Goal: Information Seeking & Learning: Learn about a topic

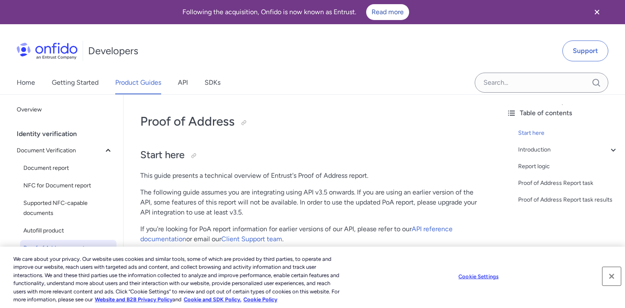
click at [610, 274] on button "Close" at bounding box center [612, 276] width 18 height 18
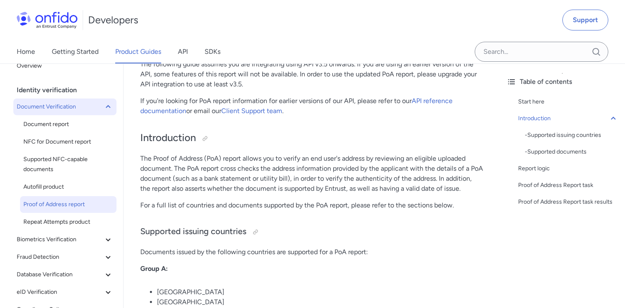
scroll to position [12, 0]
click at [57, 113] on button "Document Verification" at bounding box center [64, 107] width 103 height 17
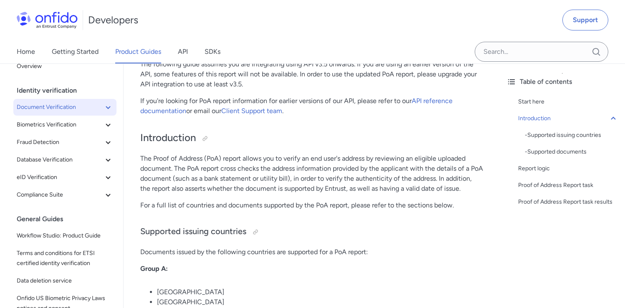
click at [57, 112] on button "Document Verification" at bounding box center [64, 107] width 103 height 17
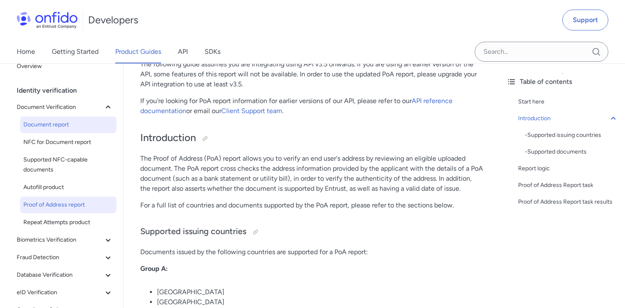
click at [54, 129] on span "Document report" at bounding box center [68, 125] width 90 height 10
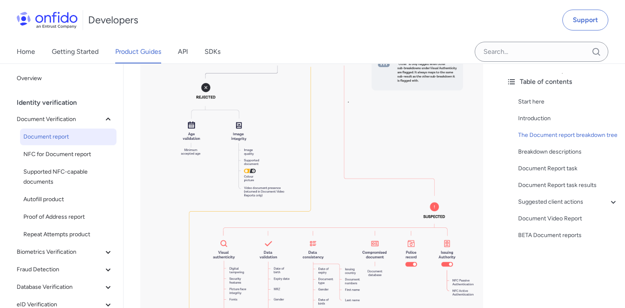
scroll to position [803, 0]
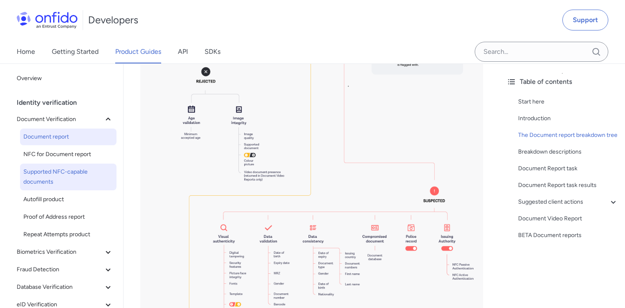
click at [69, 175] on span "Supported NFC-capable documents" at bounding box center [68, 177] width 90 height 20
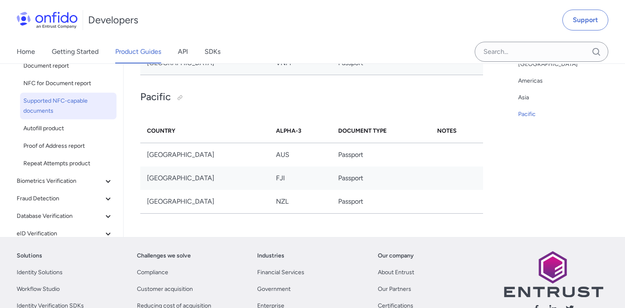
scroll to position [3827, 0]
click at [72, 141] on span "Proof of Address report" at bounding box center [68, 146] width 90 height 10
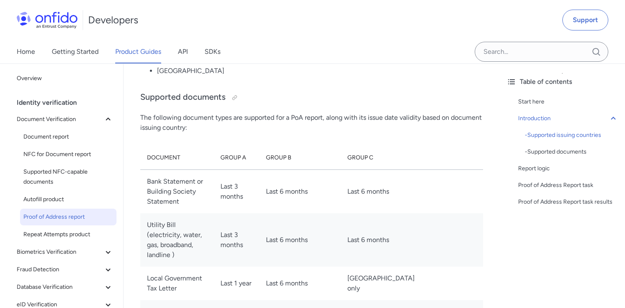
scroll to position [954, 0]
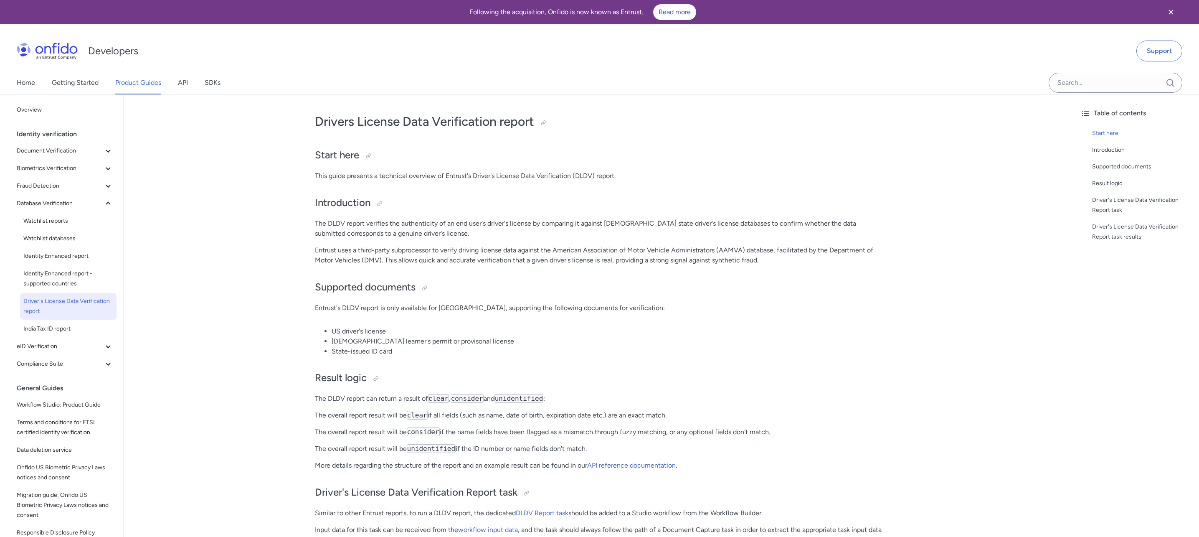
click at [414, 349] on li "State-issued ID card" at bounding box center [607, 351] width 551 height 10
click at [409, 353] on li "State-issued ID card" at bounding box center [607, 351] width 551 height 10
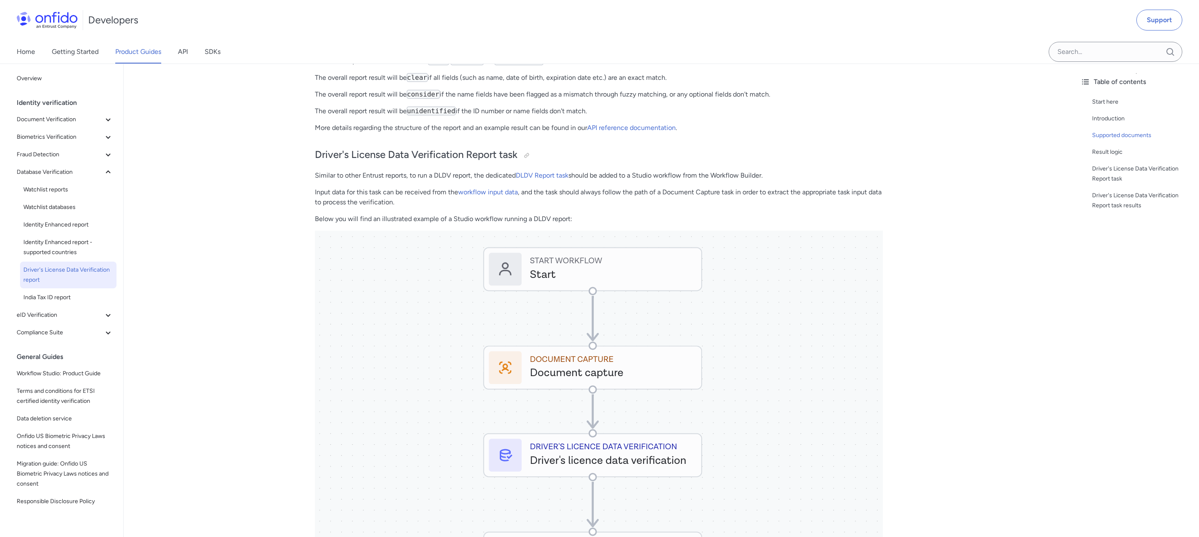
scroll to position [461, 0]
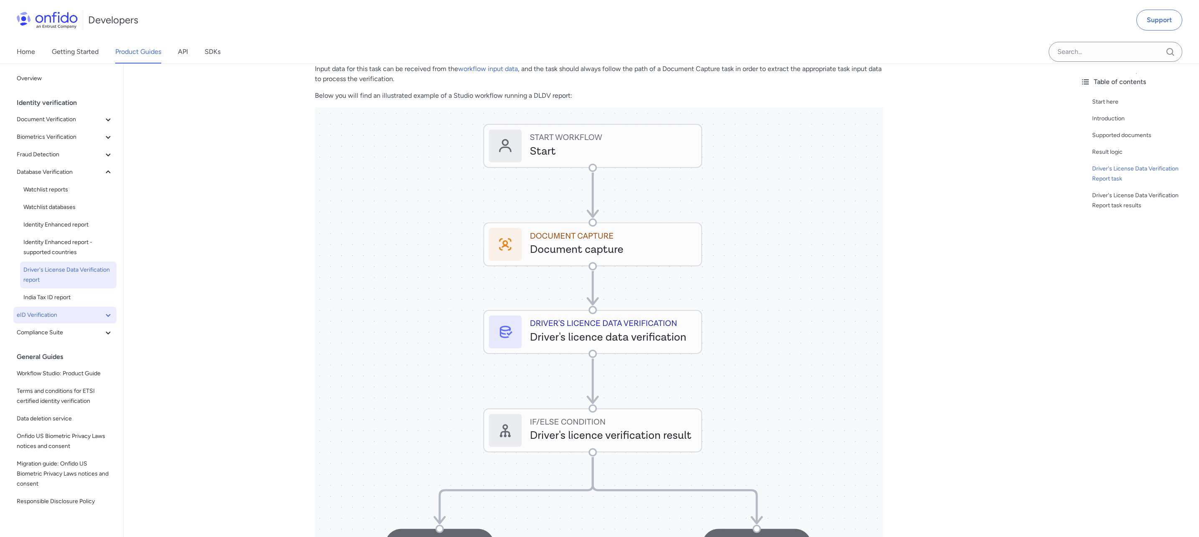
click at [103, 317] on icon at bounding box center [108, 315] width 10 height 10
click at [69, 332] on span "eID Verification" at bounding box center [68, 332] width 90 height 10
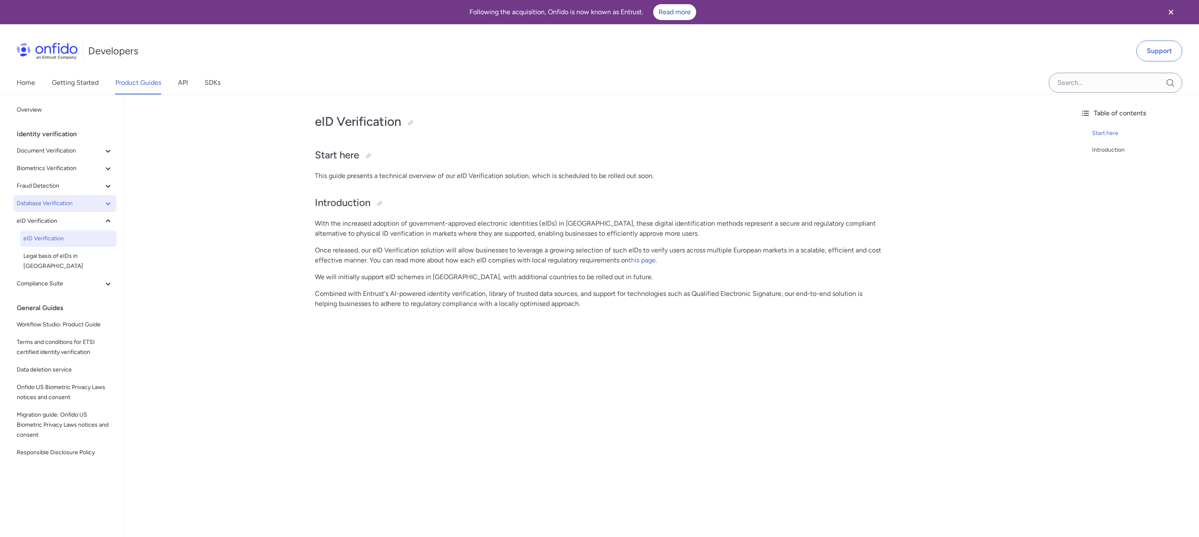
click at [50, 210] on button "Database Verification" at bounding box center [64, 203] width 103 height 17
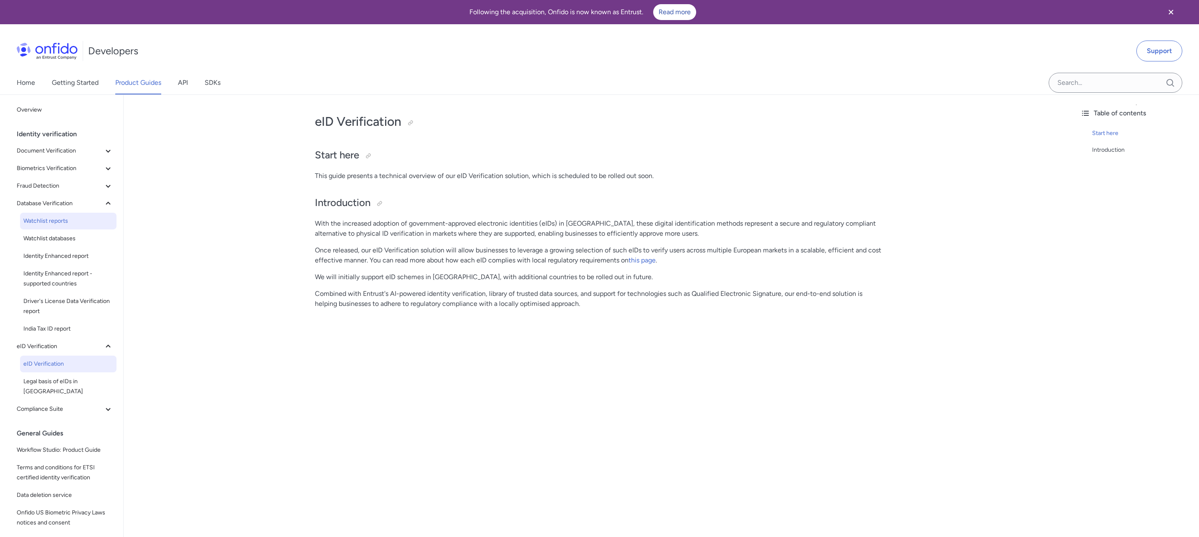
click at [52, 218] on span "Watchlist reports" at bounding box center [68, 221] width 90 height 10
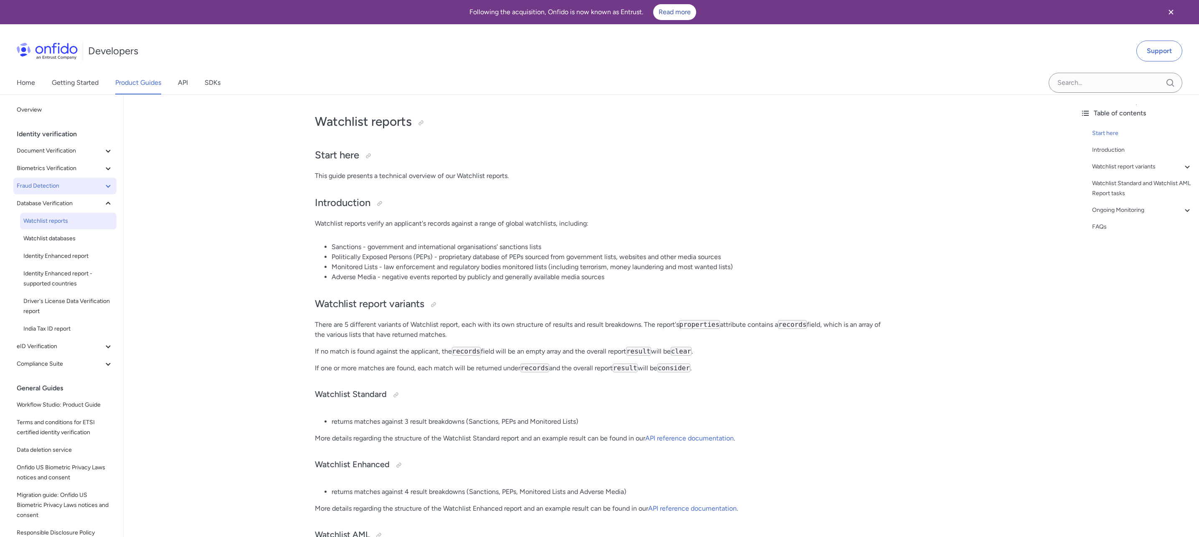
click at [52, 182] on span "Fraud Detection" at bounding box center [60, 186] width 86 height 10
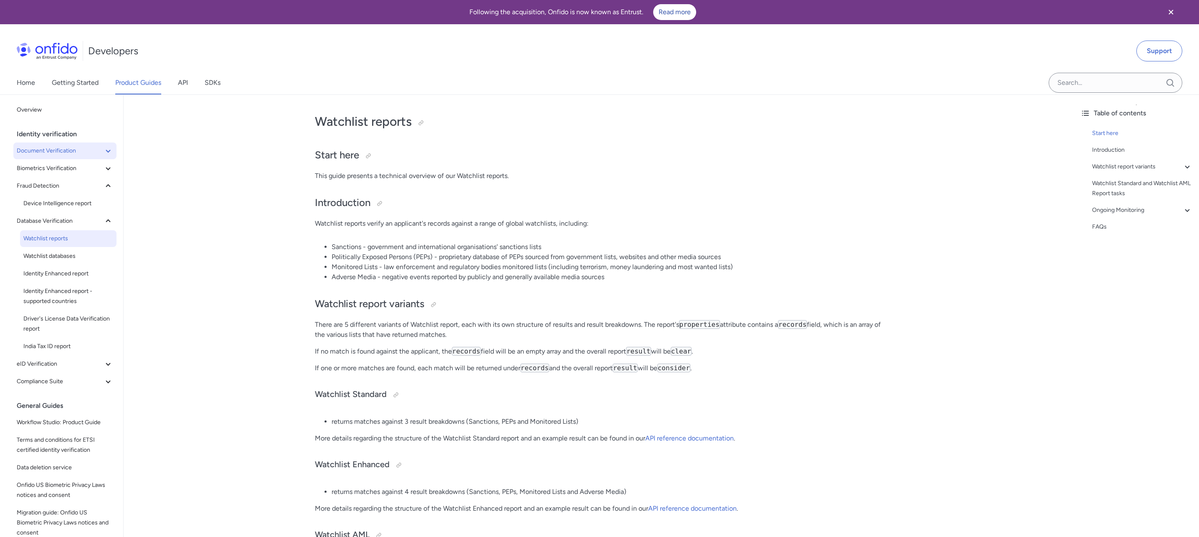
click at [91, 155] on span "Document Verification" at bounding box center [60, 151] width 86 height 10
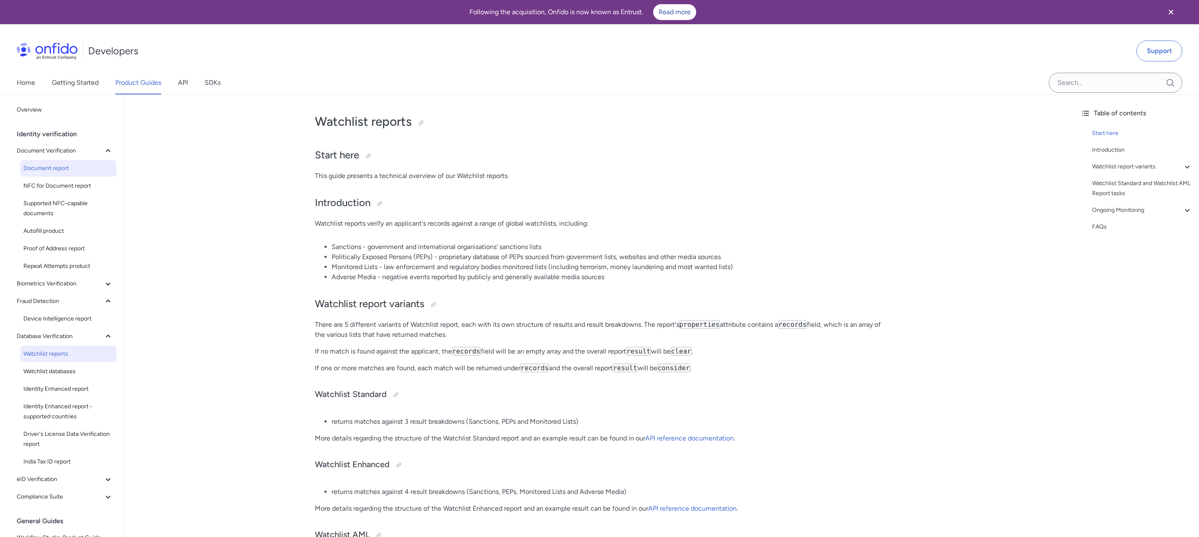
click at [71, 169] on span "Document report" at bounding box center [68, 168] width 90 height 10
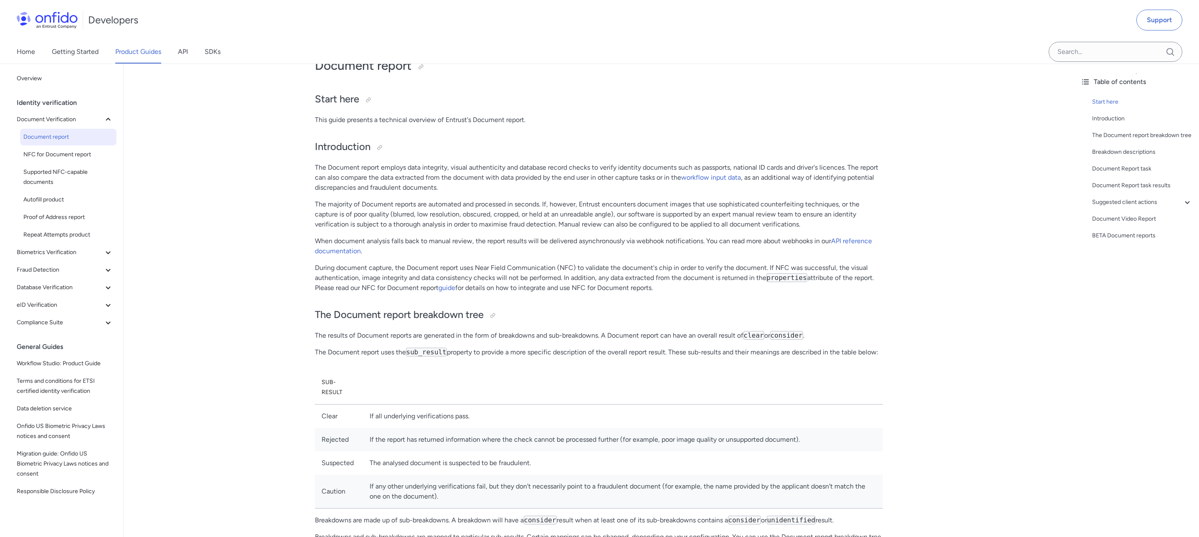
scroll to position [64, 0]
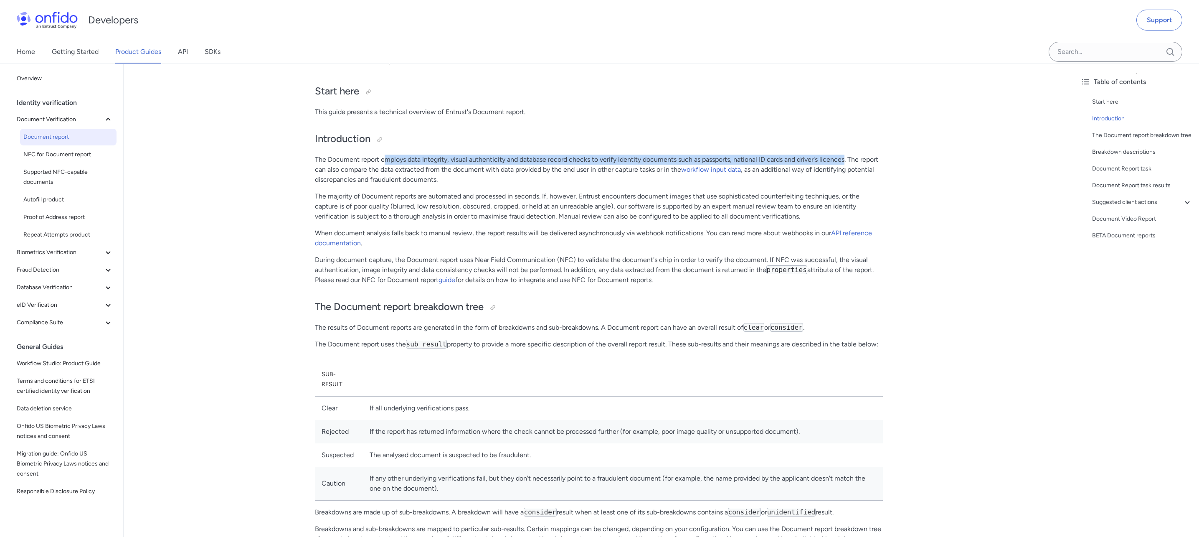
drag, startPoint x: 383, startPoint y: 160, endPoint x: 846, endPoint y: 160, distance: 462.7
click at [846, 160] on p "The Document report employs data integrity, visual authenticity and database re…" at bounding box center [599, 170] width 568 height 30
copy p "mploys data integrity, visual authenticity and database record checks to verify…"
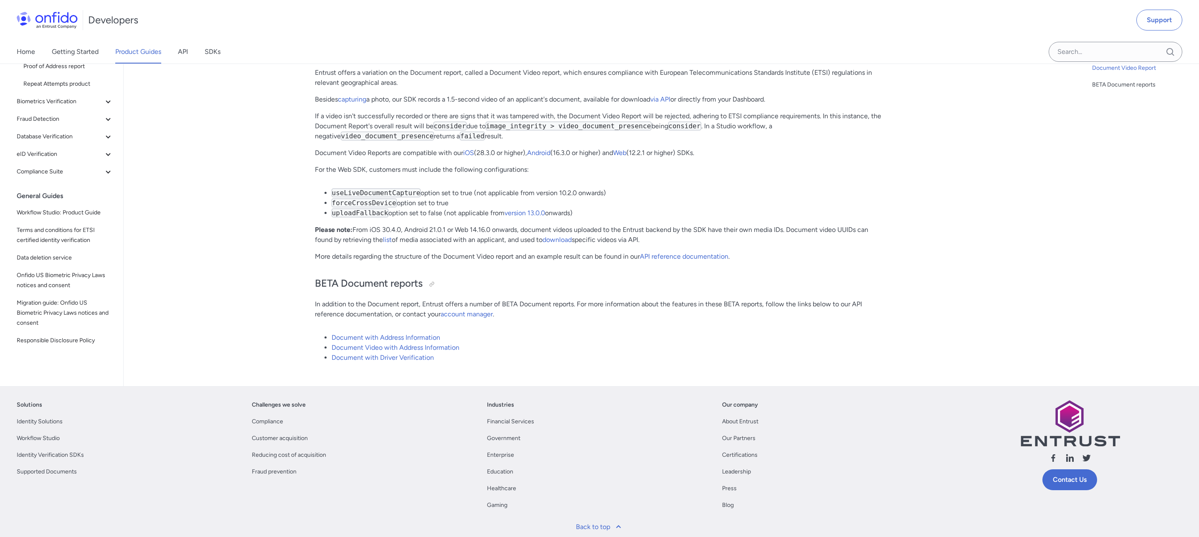
scroll to position [6073, 0]
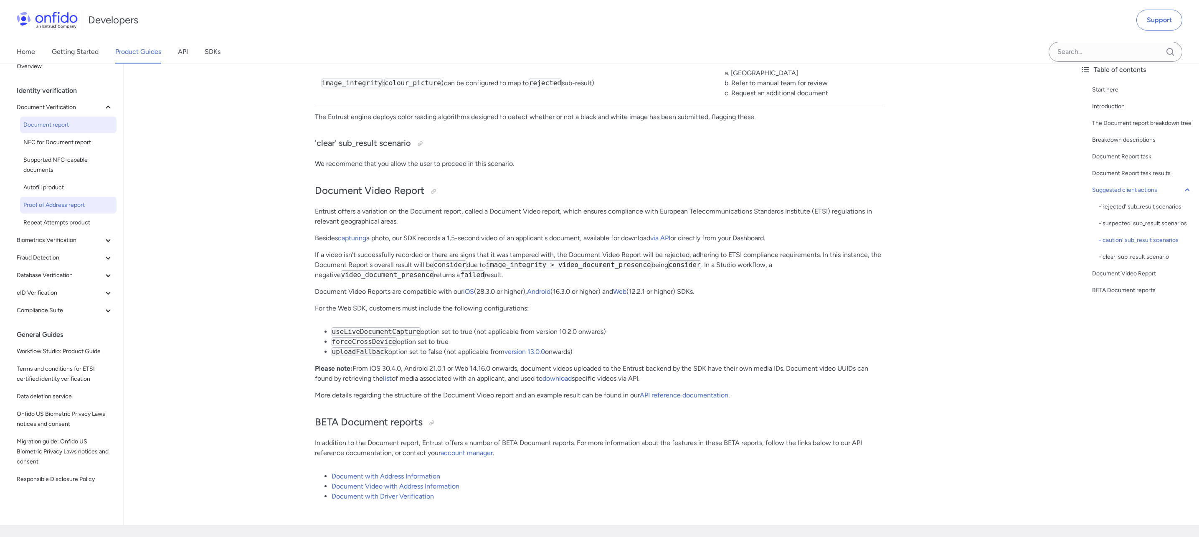
click at [78, 204] on span "Proof of Address report" at bounding box center [68, 205] width 90 height 10
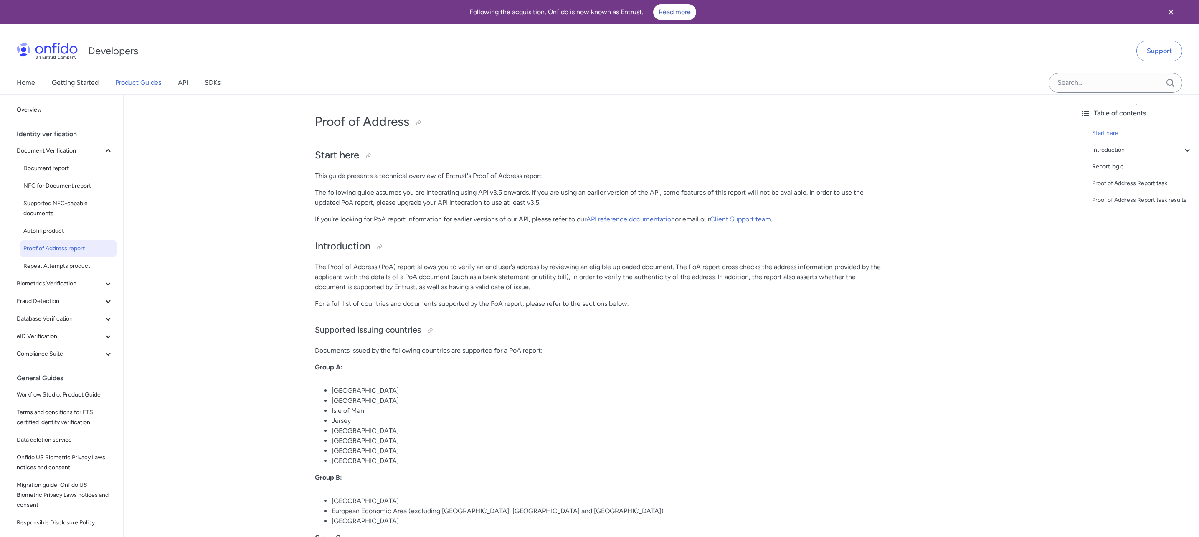
click at [633, 266] on p "The Proof of Address (PoA) report allows you to verify an end user's address by…" at bounding box center [599, 277] width 568 height 30
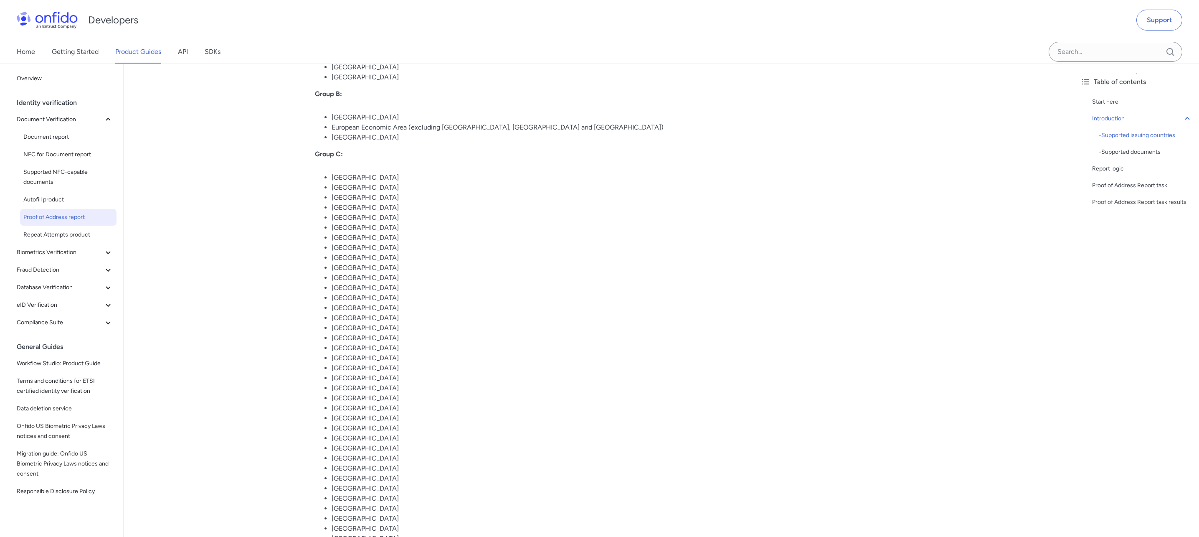
scroll to position [221, 0]
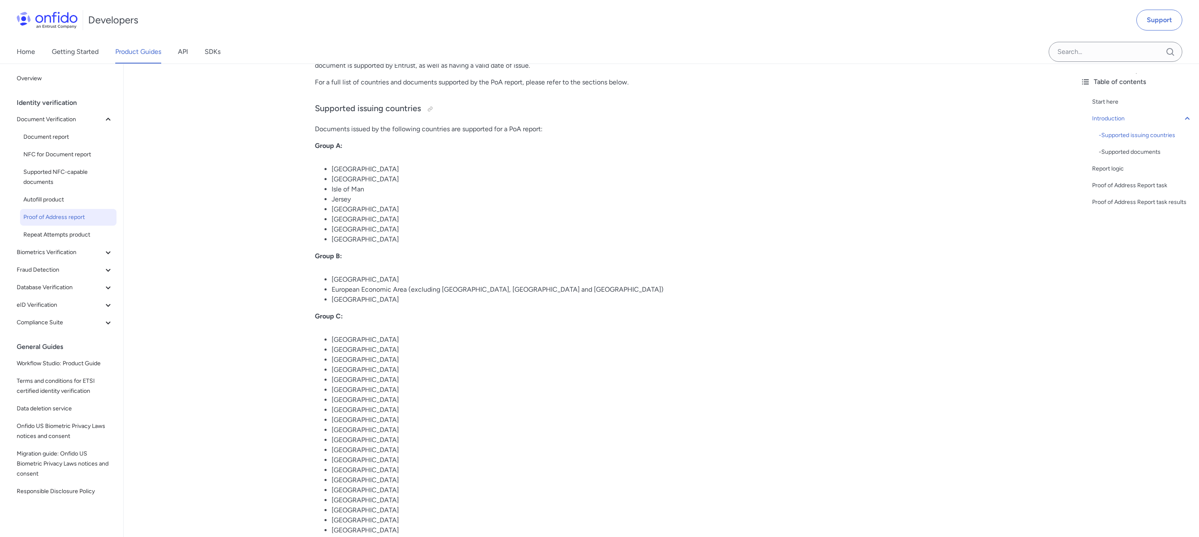
click at [346, 198] on li "Jersey" at bounding box center [607, 199] width 551 height 10
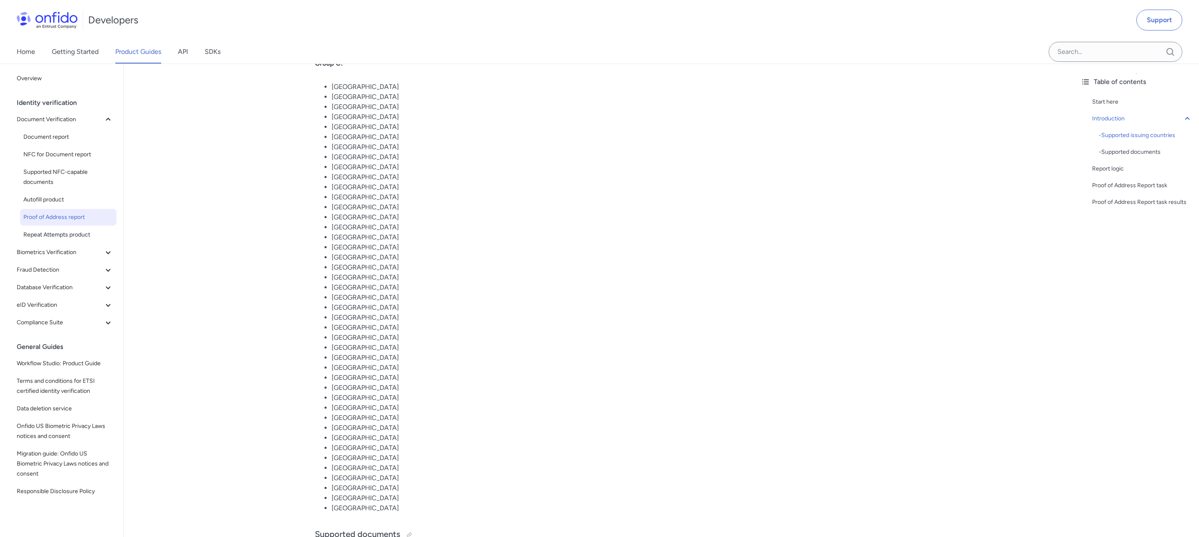
scroll to position [477, 0]
click at [386, 208] on li "[GEOGRAPHIC_DATA]" at bounding box center [607, 204] width 551 height 10
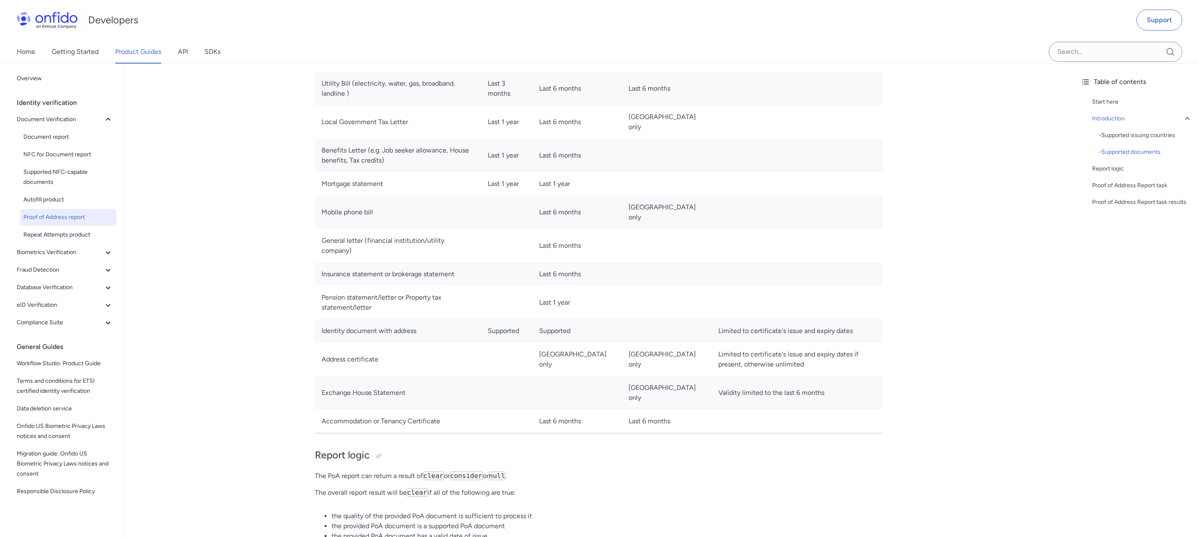
scroll to position [1035, 0]
drag, startPoint x: 444, startPoint y: 423, endPoint x: 324, endPoint y: 413, distance: 120.7
click at [324, 413] on td "Accommodation or Tenancy Certificate" at bounding box center [398, 419] width 166 height 24
copy td "Accommodation or Tenancy Certificate"
click at [103, 288] on icon at bounding box center [108, 287] width 10 height 10
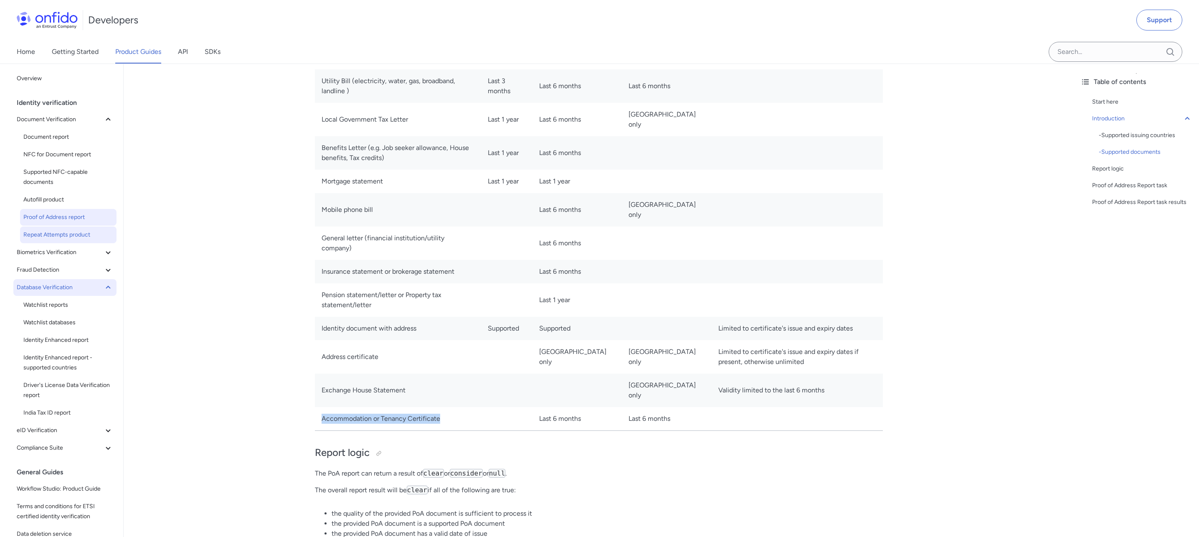
click at [63, 230] on span "Repeat Attempts product" at bounding box center [68, 235] width 90 height 10
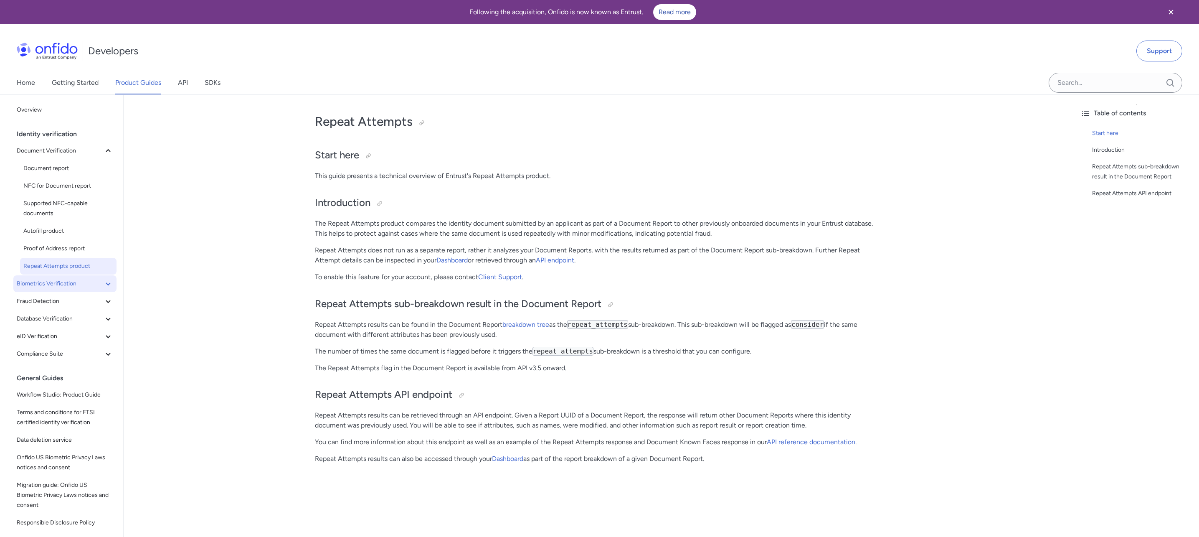
click at [105, 285] on icon at bounding box center [108, 284] width 10 height 10
click at [93, 300] on span "Facial Similarity reports" at bounding box center [68, 301] width 90 height 10
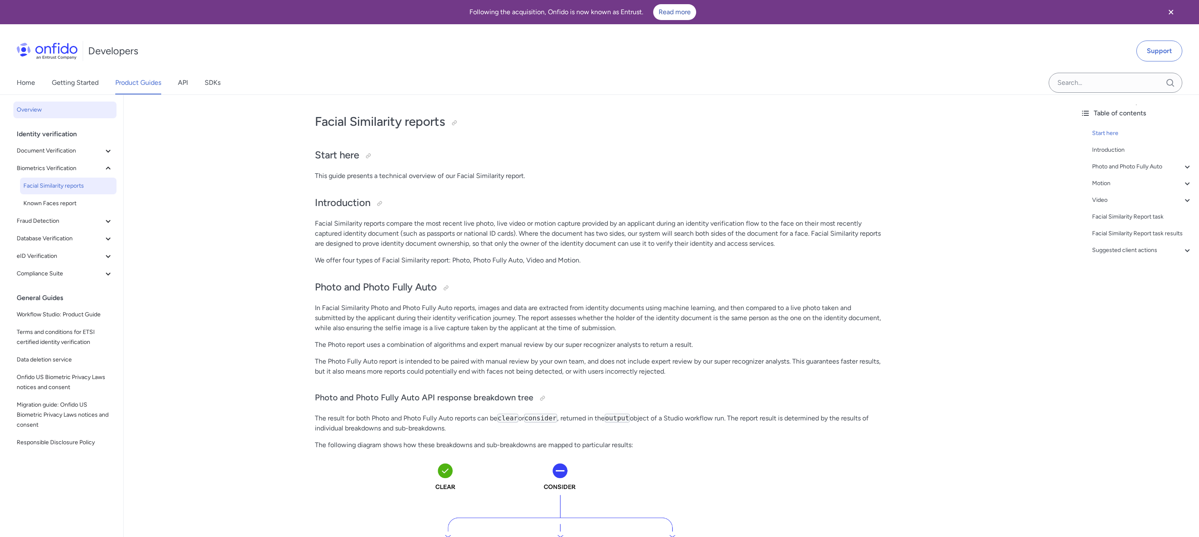
click at [33, 110] on span "Overview" at bounding box center [65, 110] width 96 height 10
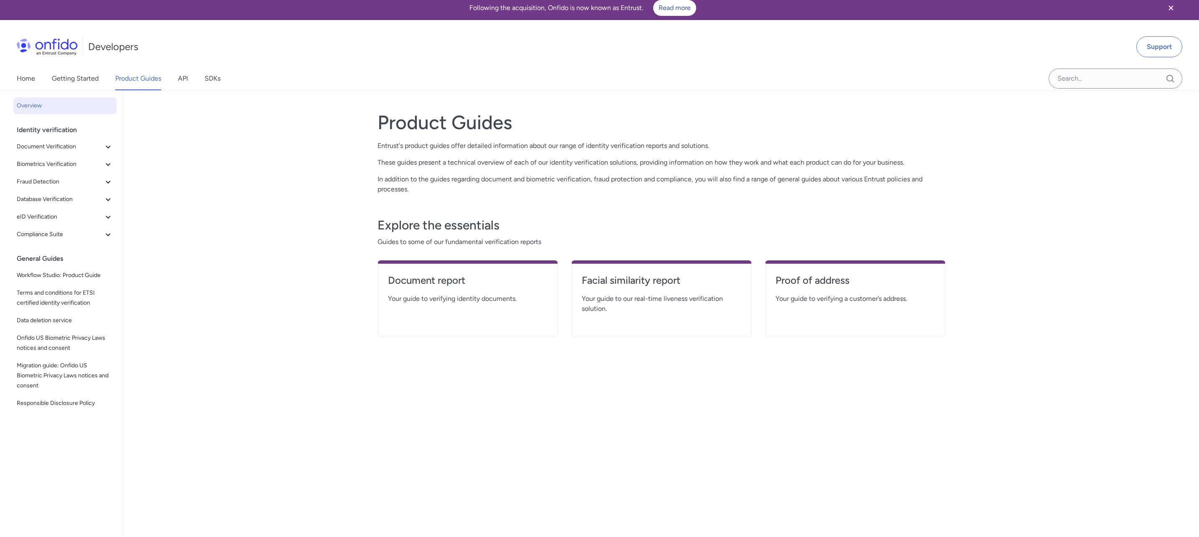
scroll to position [53, 0]
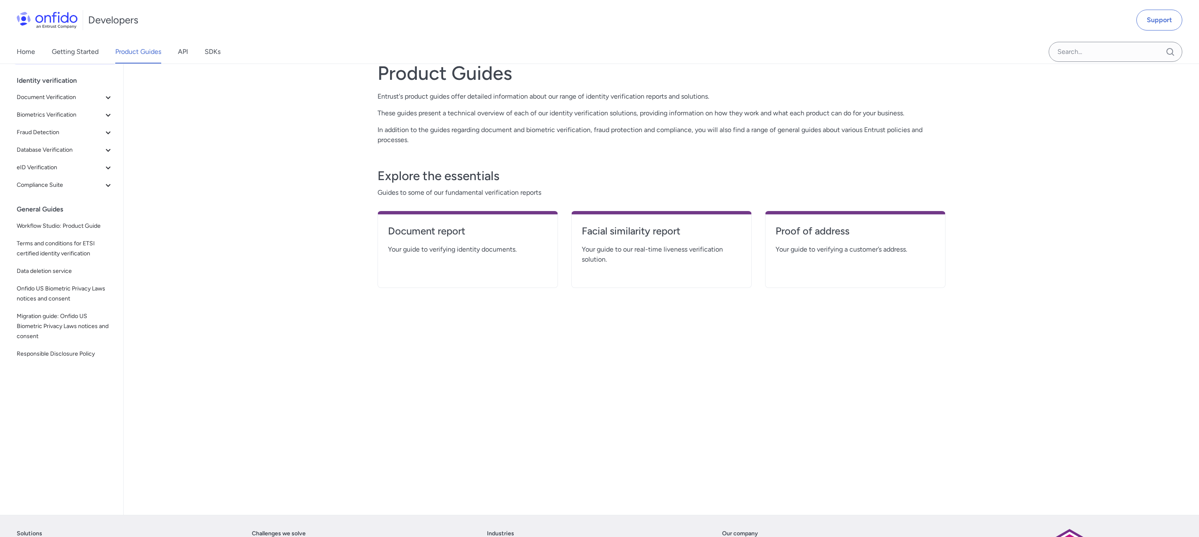
click at [467, 310] on div "Product Guides Entrust's product guides offer detailed information about our ra…" at bounding box center [661, 277] width 568 height 453
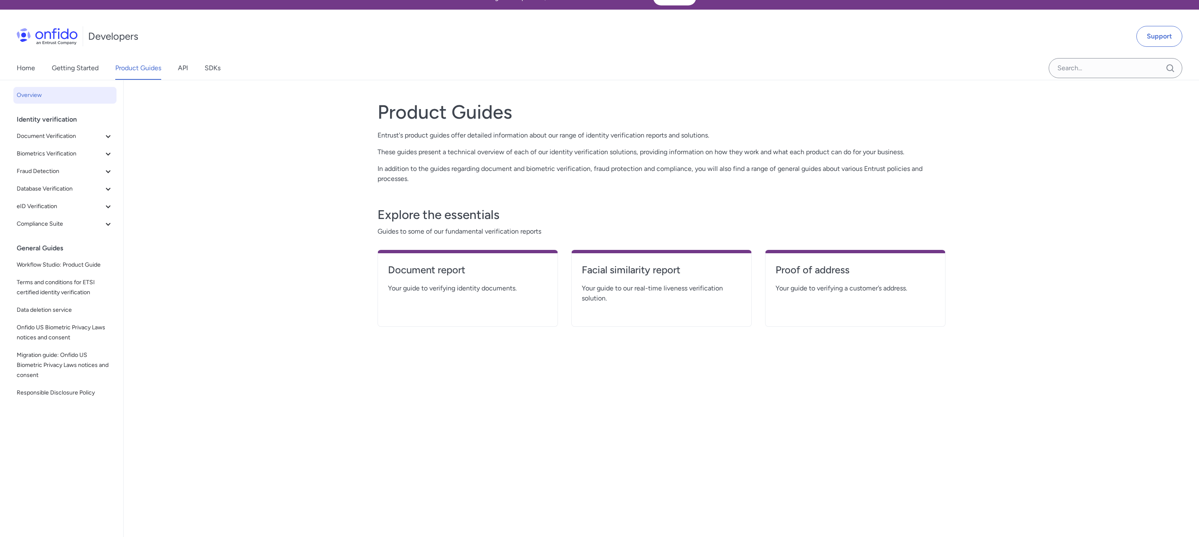
scroll to position [0, 0]
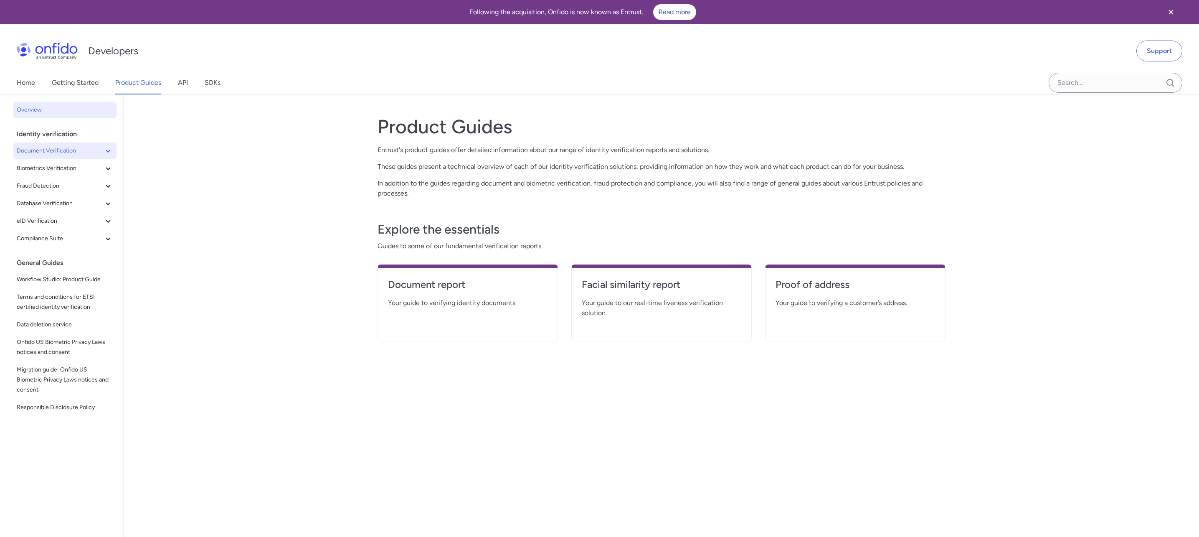
click at [106, 152] on icon at bounding box center [108, 151] width 10 height 10
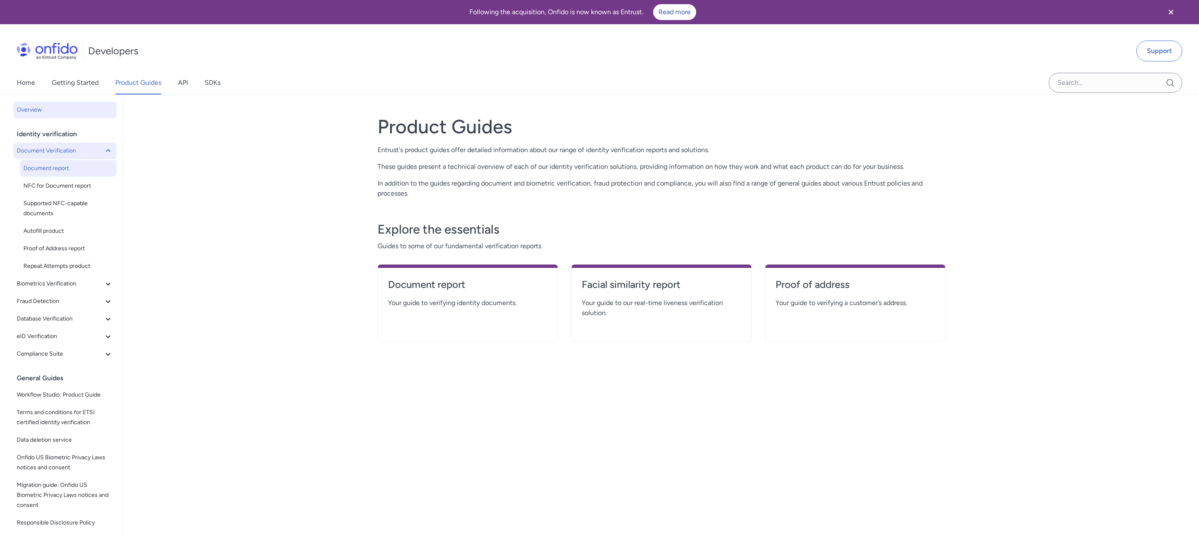
click at [71, 162] on link "Document report" at bounding box center [68, 168] width 96 height 17
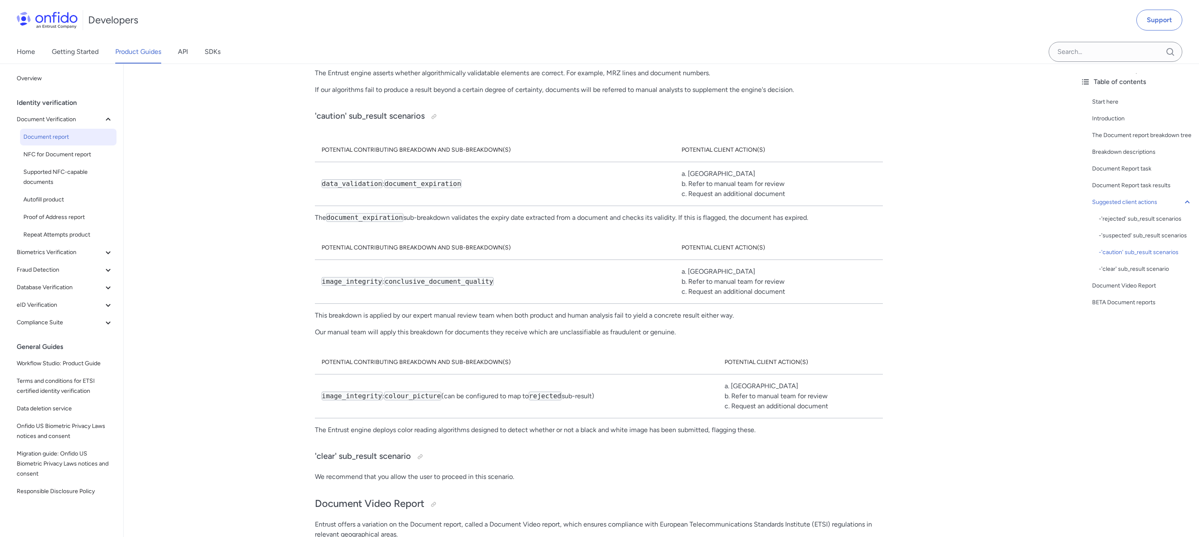
scroll to position [5378, 0]
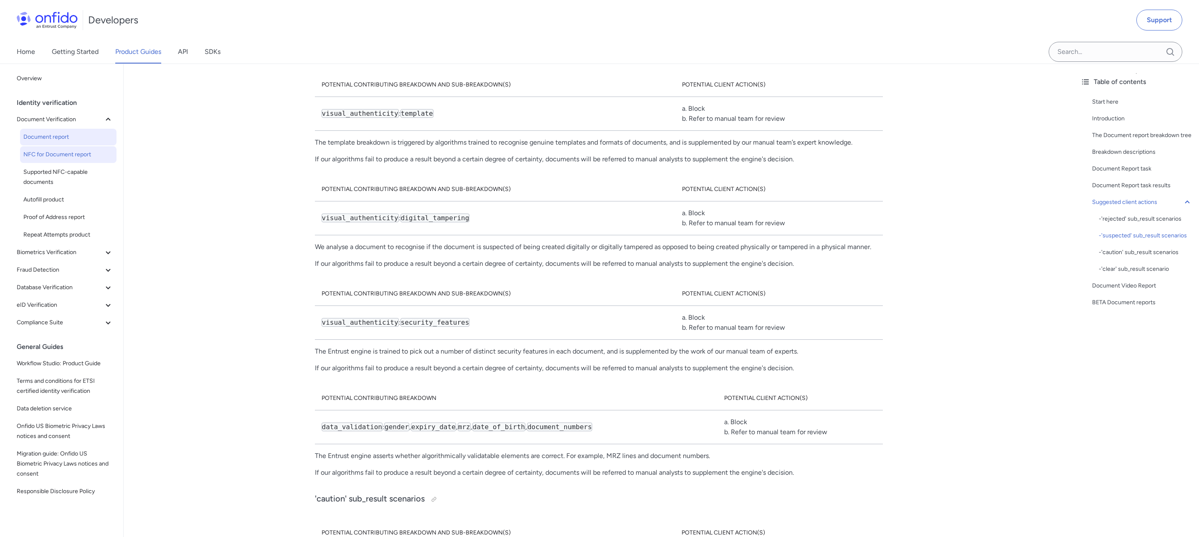
click at [81, 154] on span "NFC for Document report" at bounding box center [68, 154] width 90 height 10
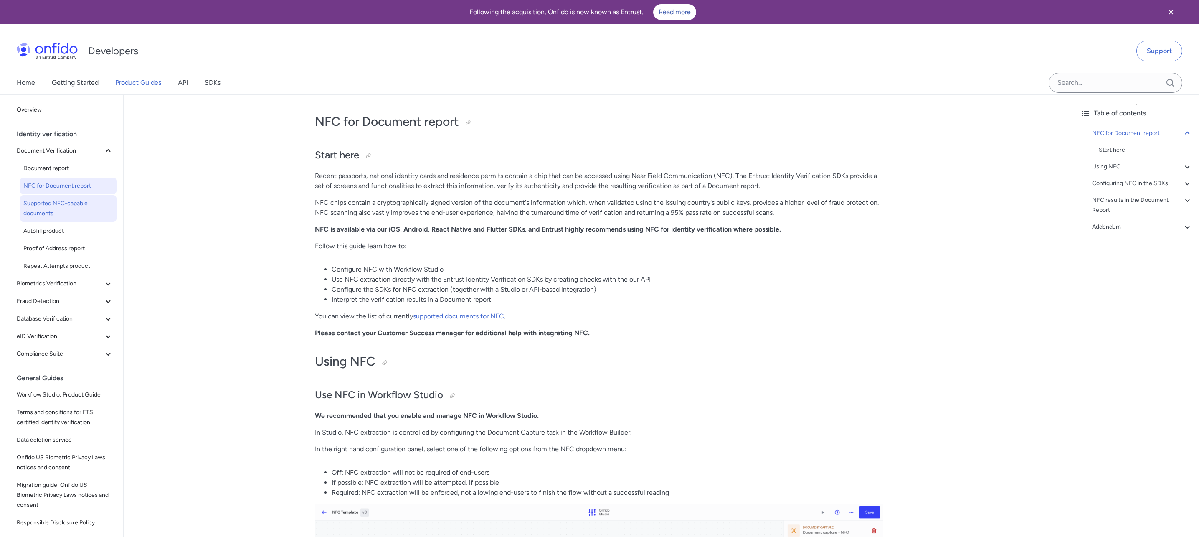
click at [61, 210] on span "Supported NFC-capable documents" at bounding box center [68, 208] width 90 height 20
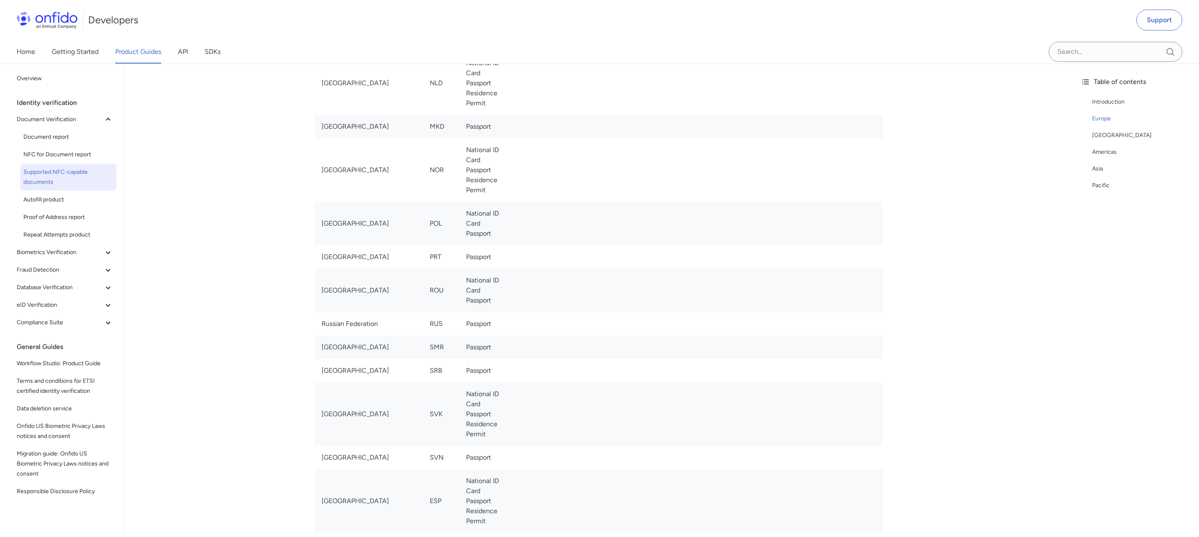
scroll to position [1184, 0]
click at [59, 203] on span "Autofill product" at bounding box center [68, 200] width 90 height 10
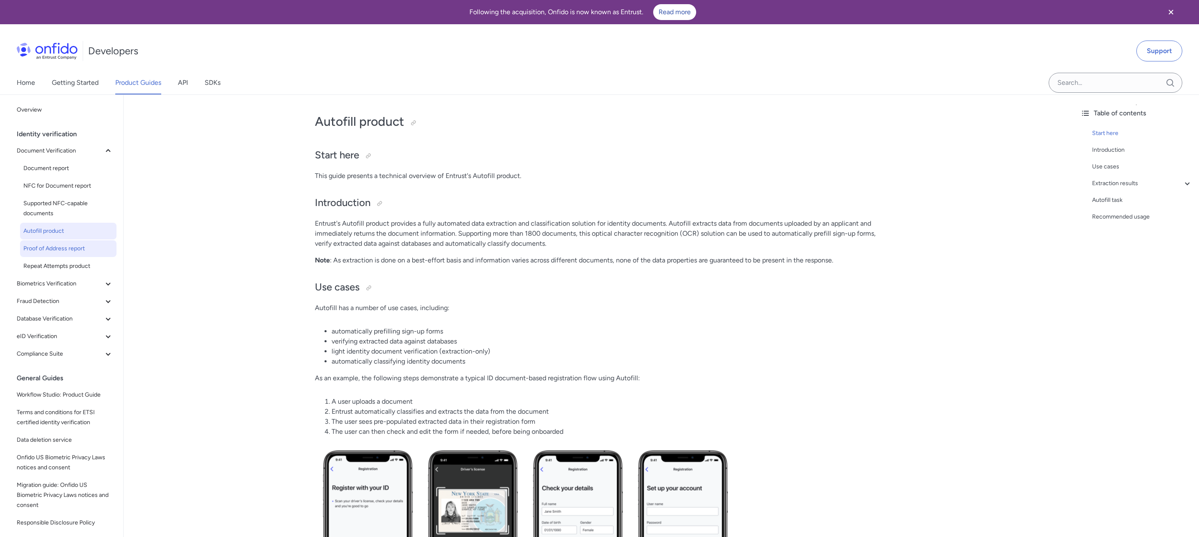
click at [42, 250] on span "Proof of Address report" at bounding box center [68, 248] width 90 height 10
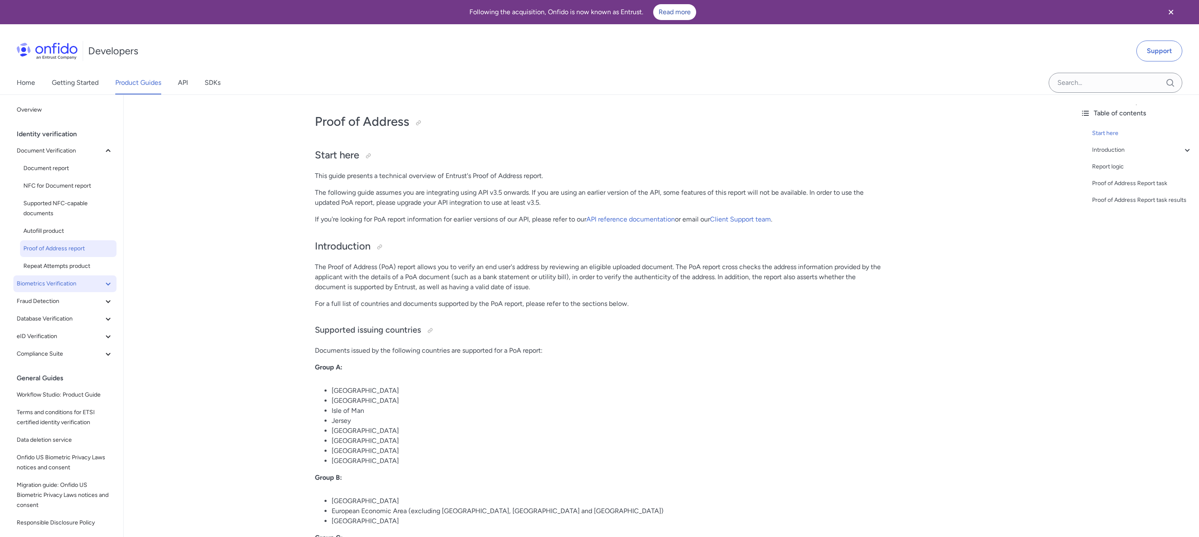
click at [108, 286] on button "Biometrics Verification" at bounding box center [64, 283] width 103 height 17
click at [103, 331] on icon at bounding box center [108, 336] width 10 height 10
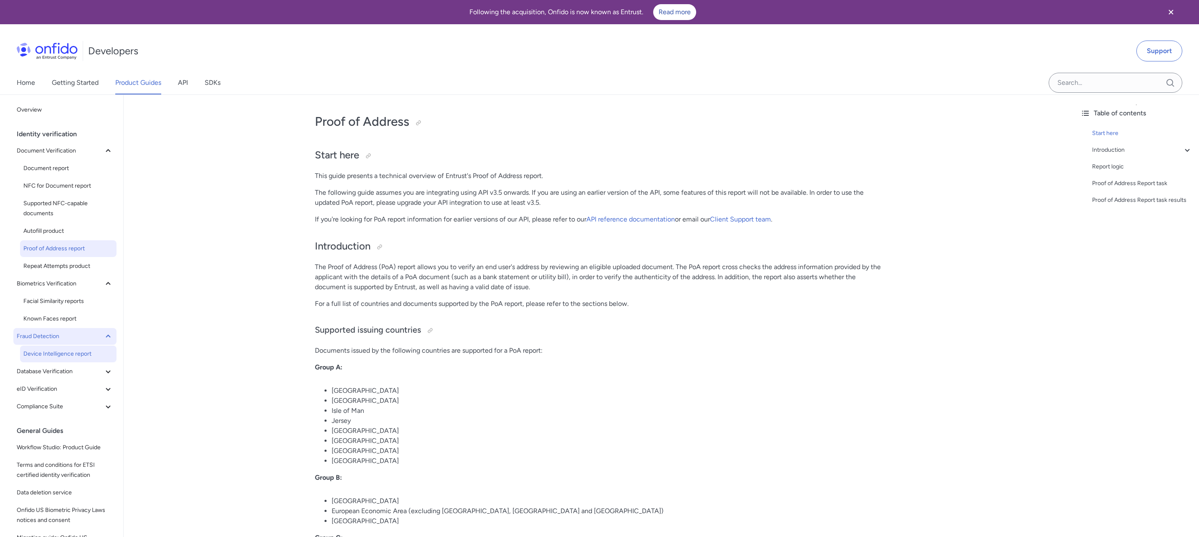
click at [87, 355] on span "Device Intelligence report" at bounding box center [68, 354] width 90 height 10
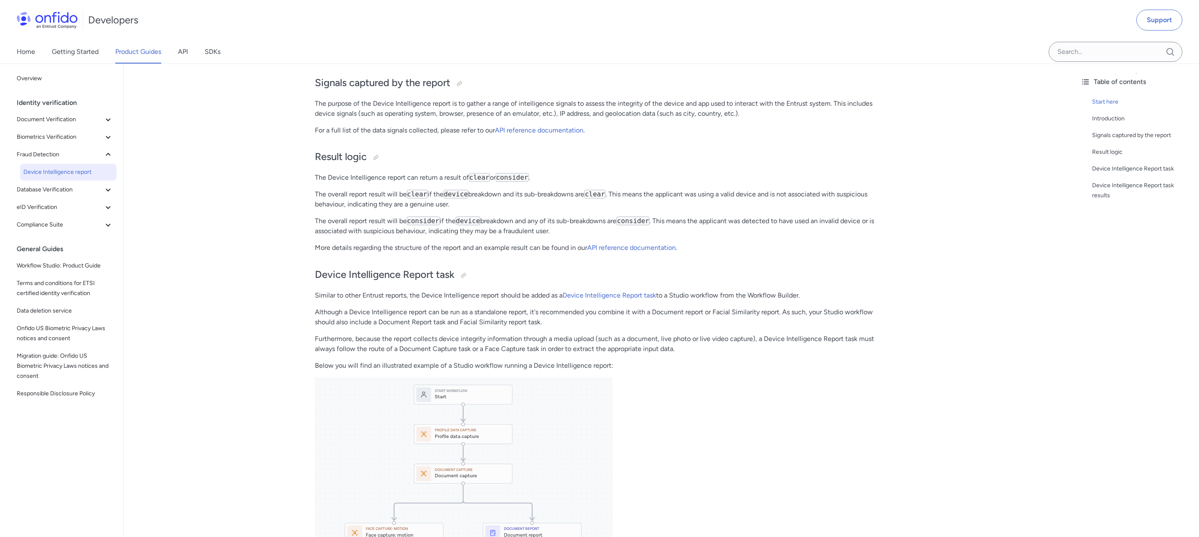
scroll to position [284, 0]
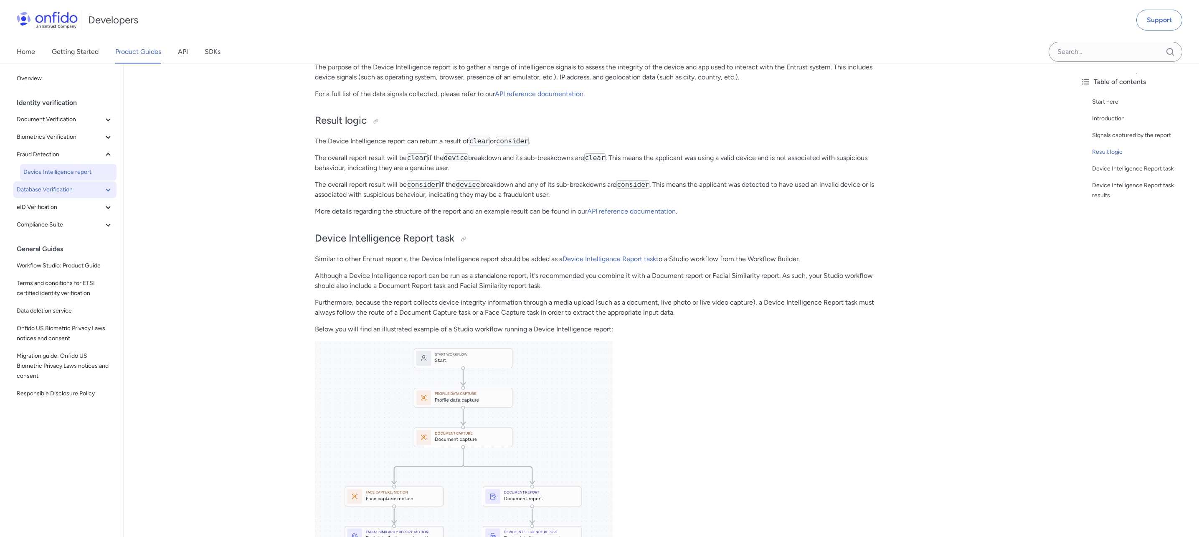
click at [78, 193] on span "Database Verification" at bounding box center [60, 190] width 86 height 10
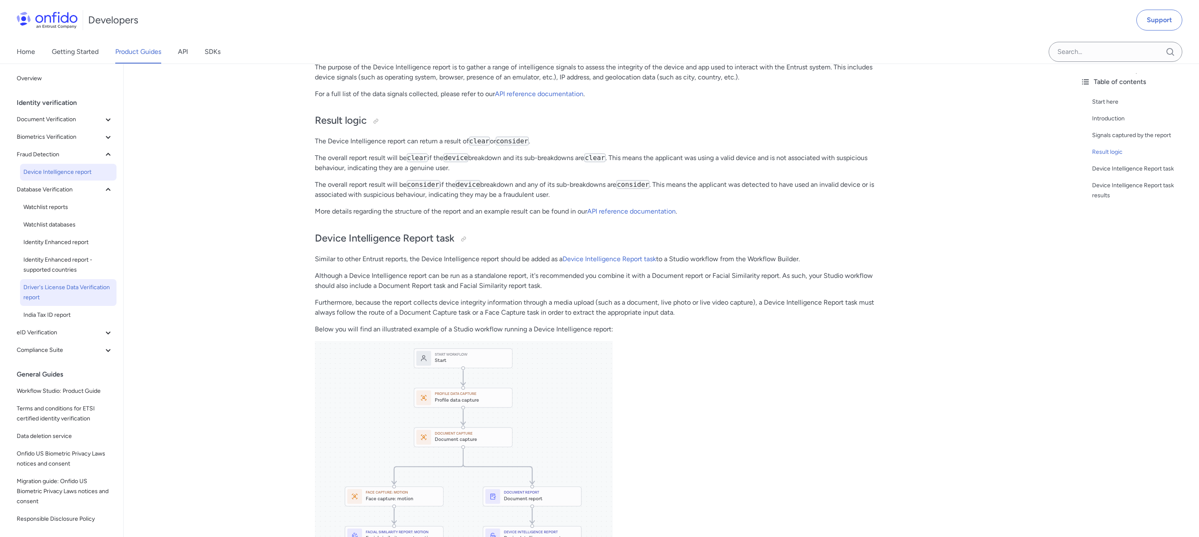
click at [62, 299] on span "Driver's License Data Verification report" at bounding box center [68, 292] width 90 height 20
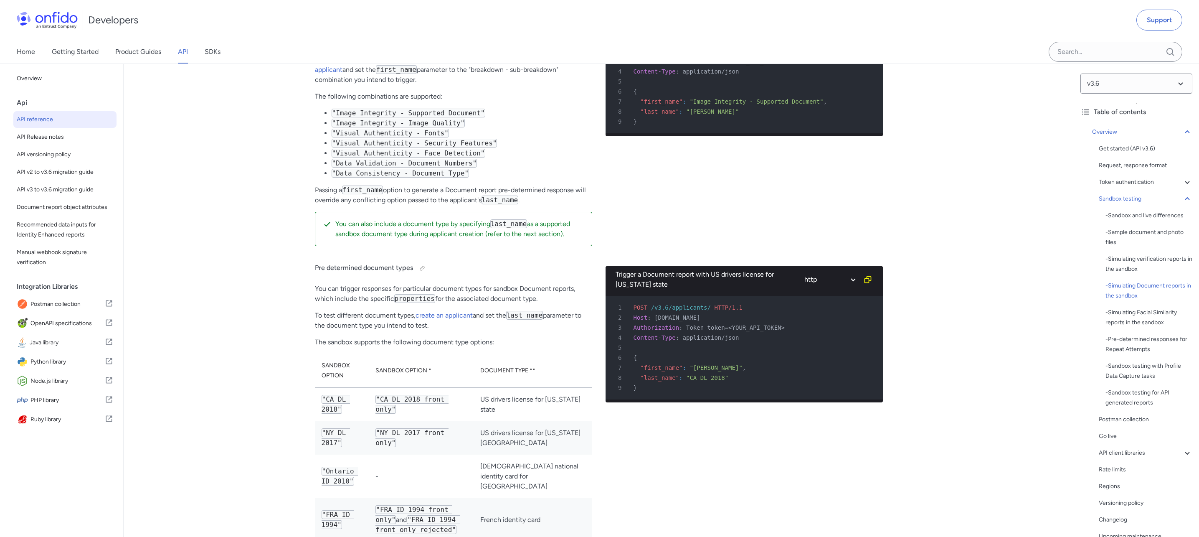
scroll to position [2235, 0]
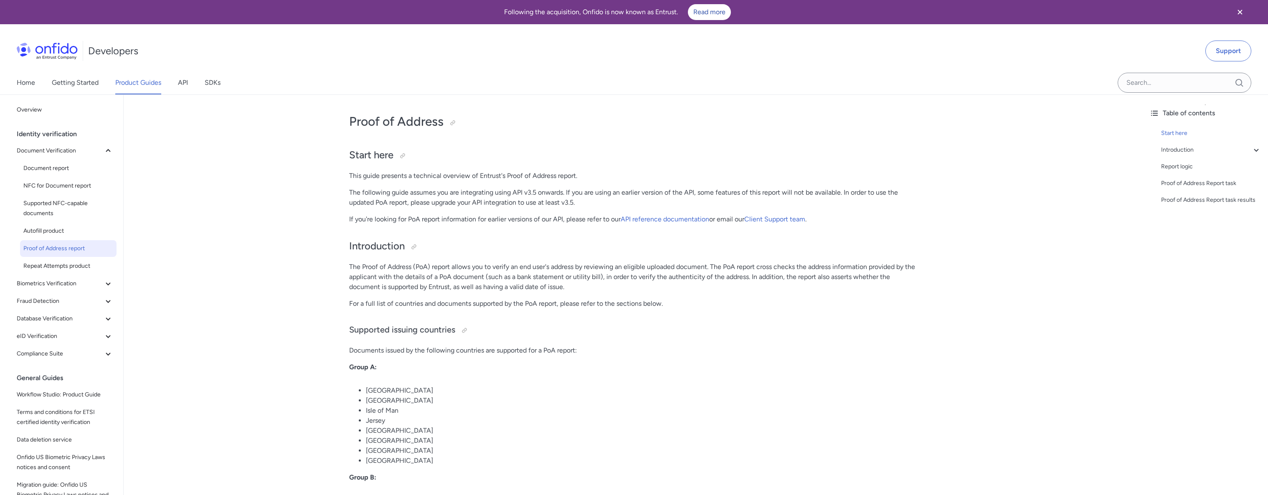
click at [543, 306] on p "For a full list of countries and documents supported by the PoA report, please …" at bounding box center [633, 304] width 568 height 10
click at [61, 153] on span "Document Verification" at bounding box center [60, 151] width 86 height 10
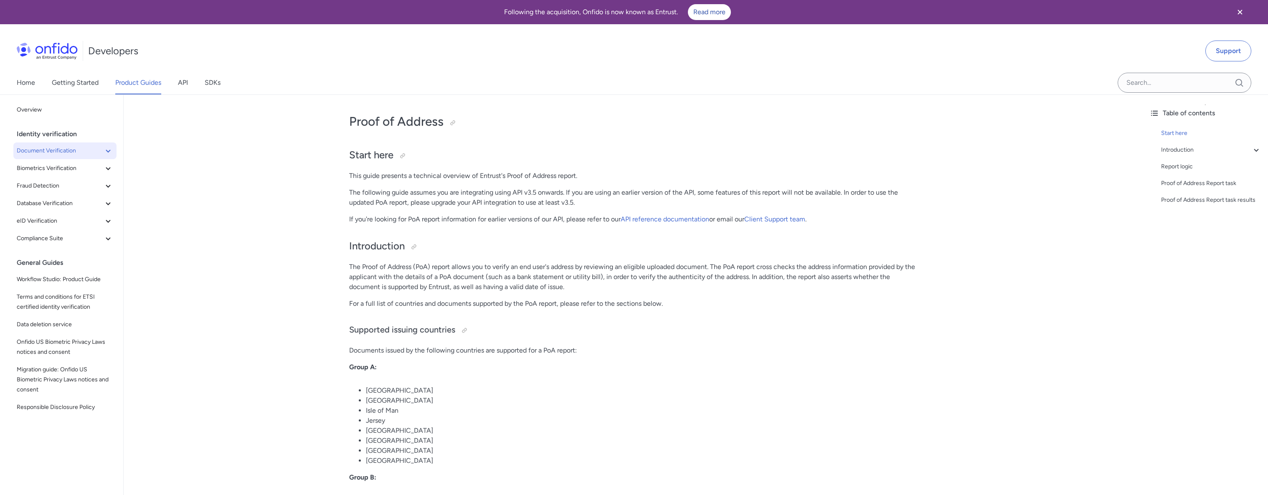
click at [61, 153] on span "Document Verification" at bounding box center [60, 151] width 86 height 10
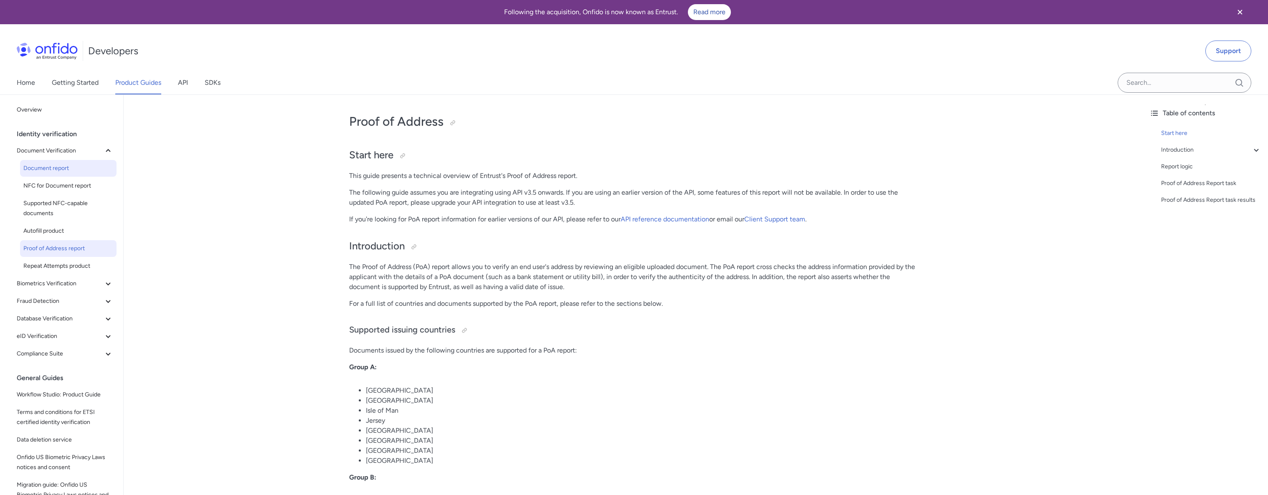
click at [42, 163] on span "Document report" at bounding box center [68, 168] width 90 height 10
